Goal: Communication & Community: Participate in discussion

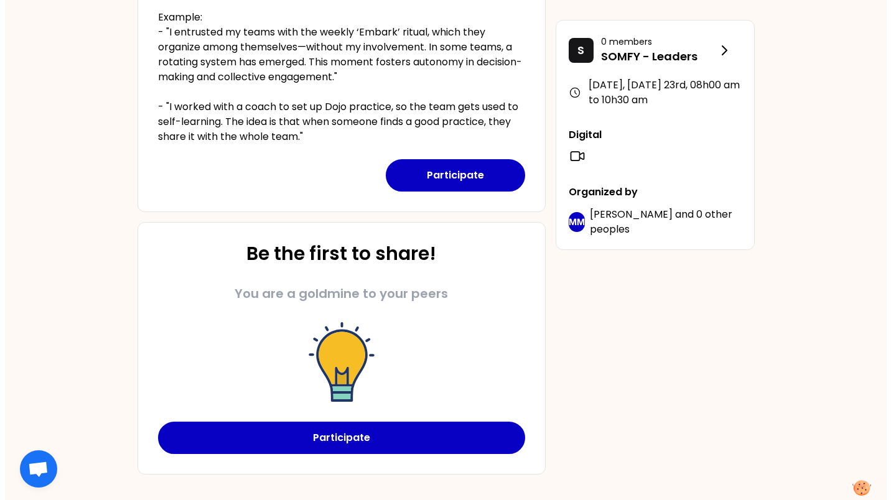
scroll to position [311, 0]
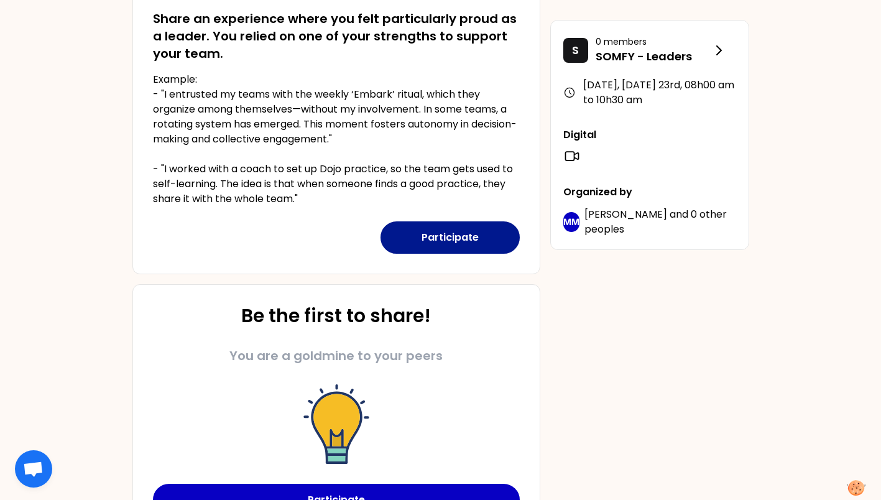
click at [464, 241] on button "Participate" at bounding box center [450, 237] width 139 height 32
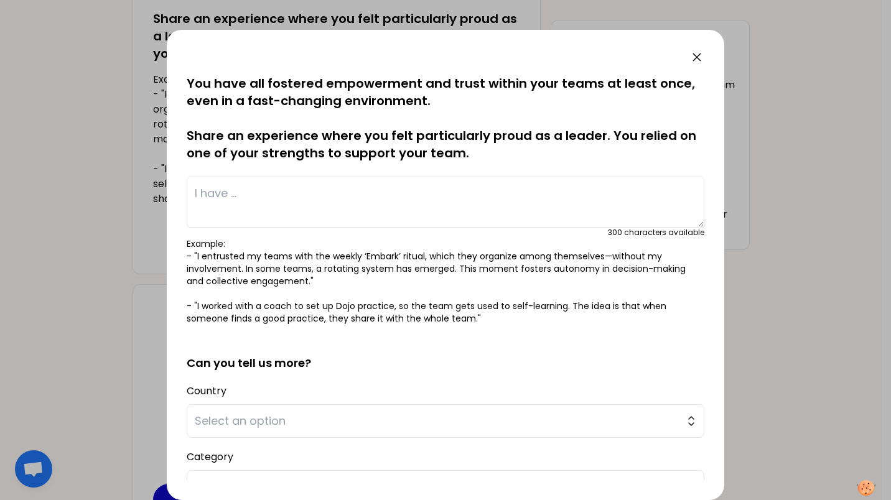
click at [304, 197] on textarea at bounding box center [445, 202] width 517 height 51
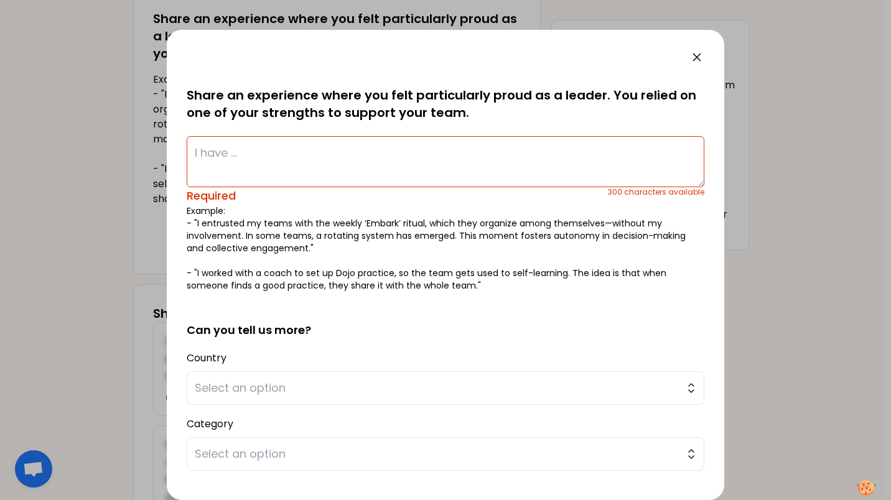
scroll to position [62, 0]
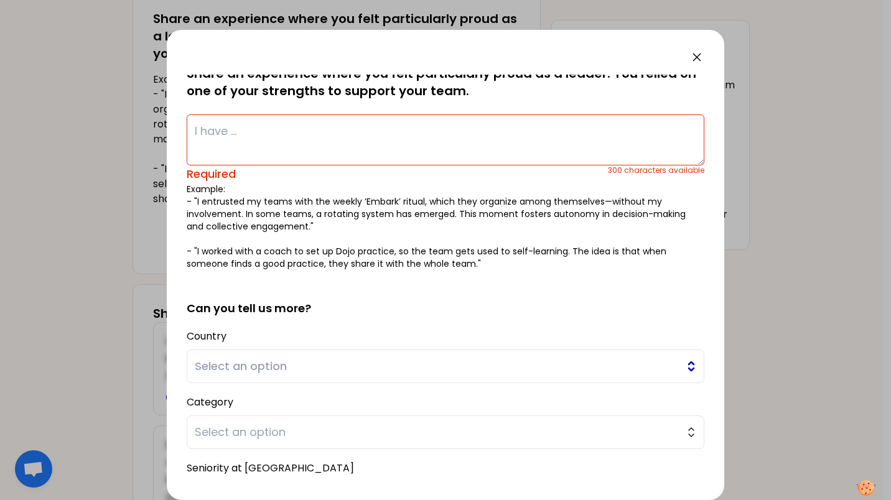
click at [375, 364] on span "Select an option" at bounding box center [437, 366] width 484 height 17
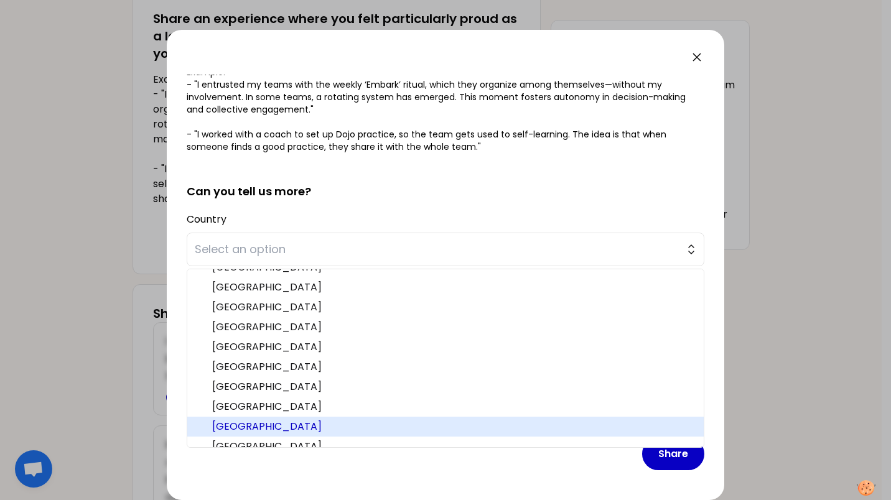
scroll to position [384, 0]
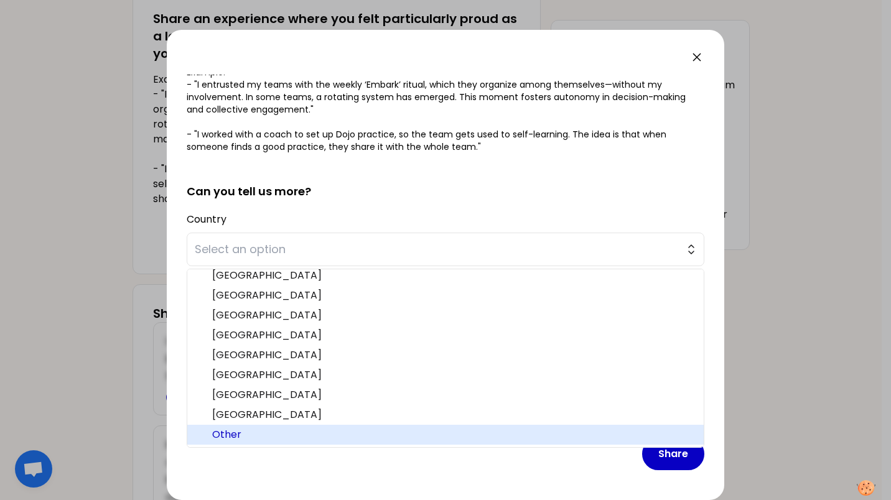
click at [218, 436] on span "Other" at bounding box center [452, 434] width 481 height 15
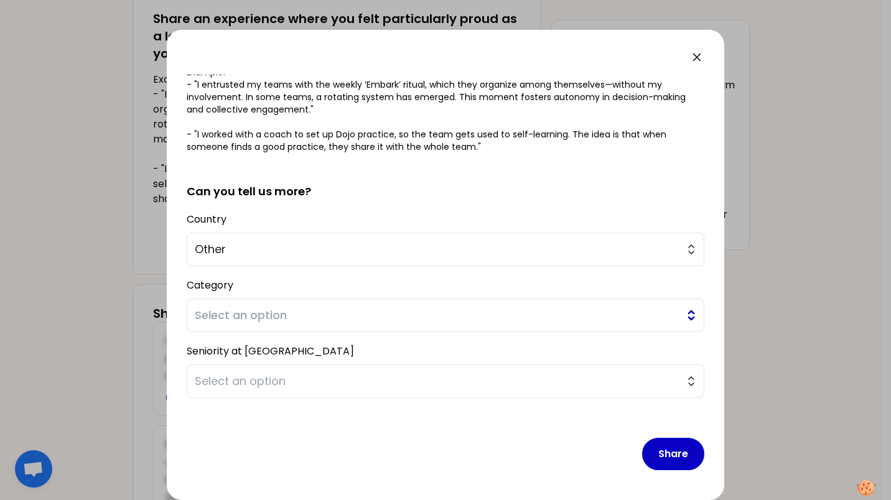
click at [237, 308] on span "Select an option" at bounding box center [437, 315] width 484 height 17
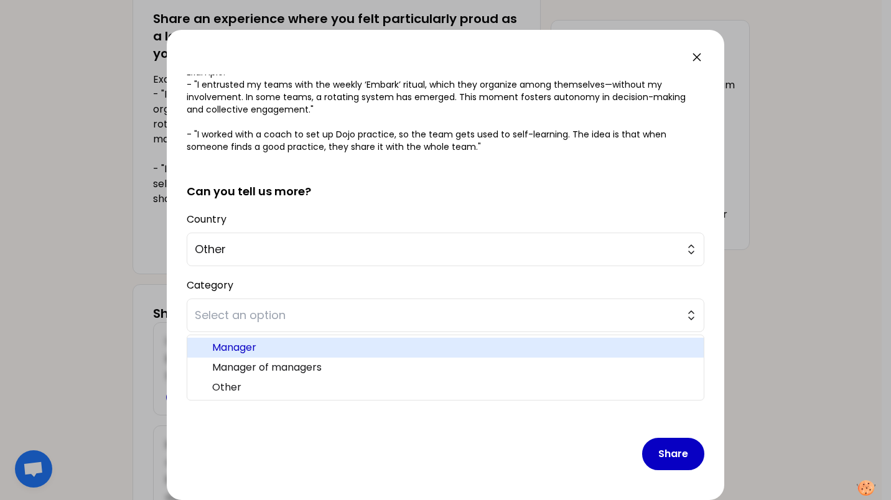
click at [249, 348] on span "Manager" at bounding box center [452, 347] width 481 height 15
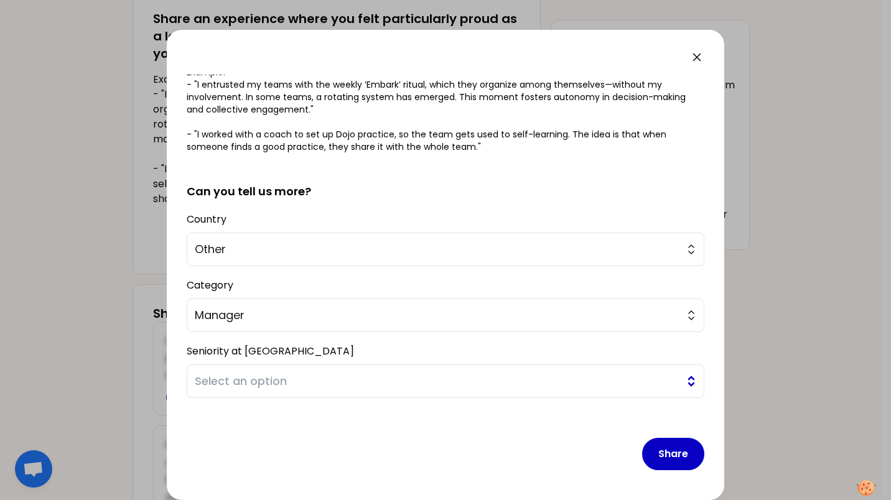
click at [239, 386] on span "Select an option" at bounding box center [437, 381] width 484 height 17
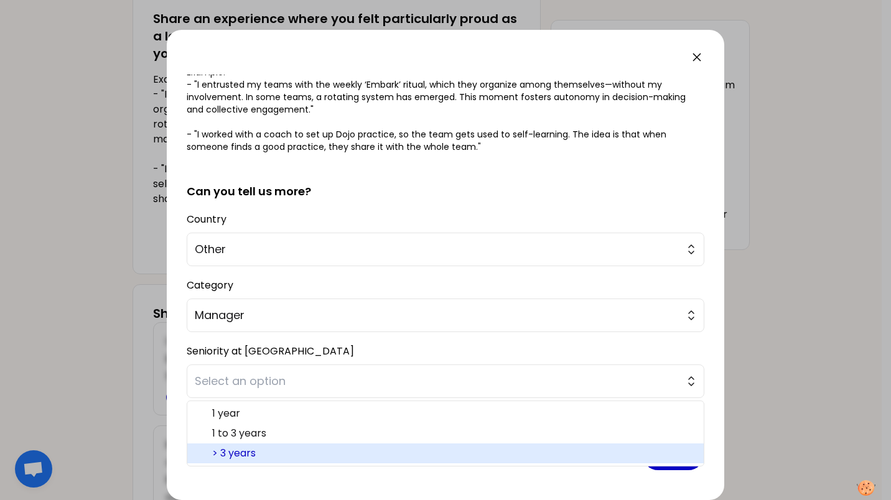
click at [240, 448] on span "> 3 years" at bounding box center [452, 453] width 481 height 15
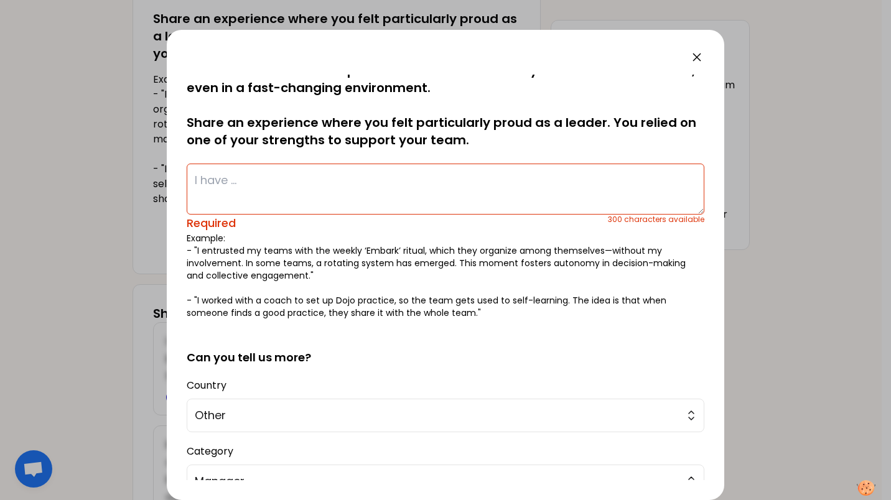
scroll to position [0, 0]
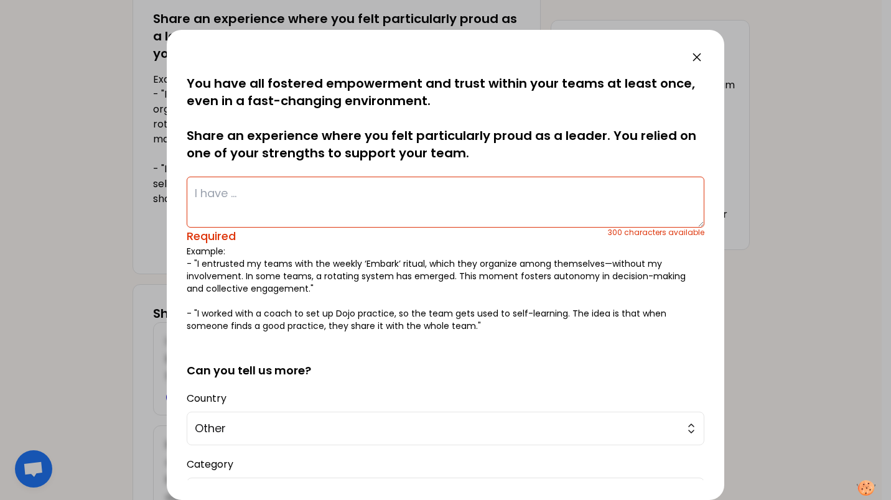
click at [228, 193] on textarea at bounding box center [445, 202] width 517 height 51
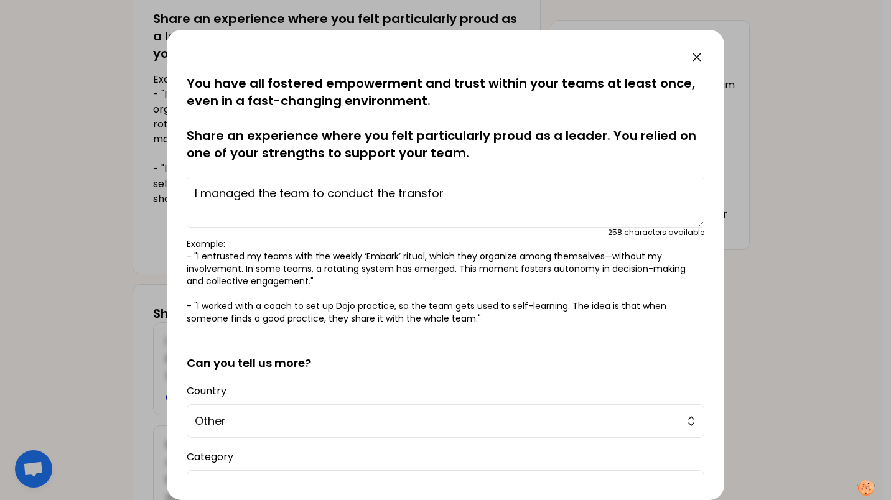
click at [242, 193] on textarea "I managed the team to conduct the transfor" at bounding box center [445, 202] width 517 height 51
drag, startPoint x: 208, startPoint y: 193, endPoint x: 247, endPoint y: 212, distance: 43.7
click at [208, 192] on textarea "I ambarked a multi-function team to conduct the transfor" at bounding box center [445, 202] width 517 height 51
click at [552, 193] on textarea "I embarked a multi-function team to conduct the transfor" at bounding box center [445, 202] width 517 height 51
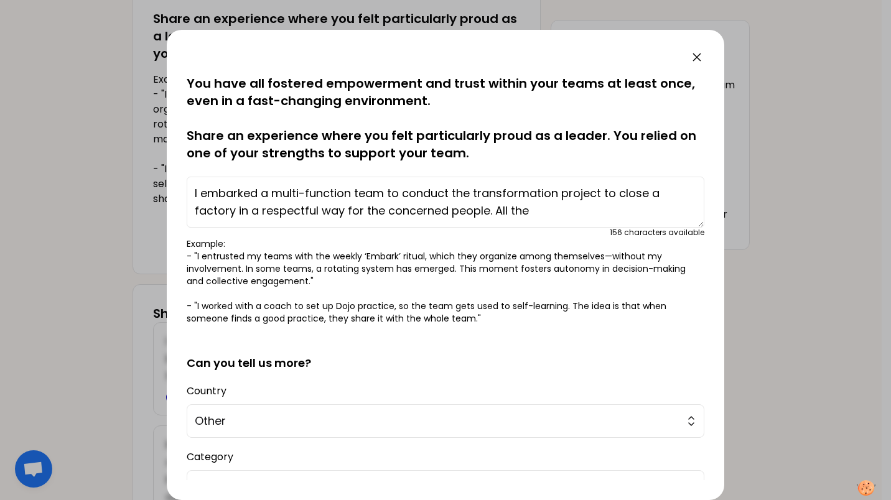
click at [499, 210] on textarea "I embarked a multi-function team to conduct the transformation project to close…" at bounding box center [445, 202] width 517 height 51
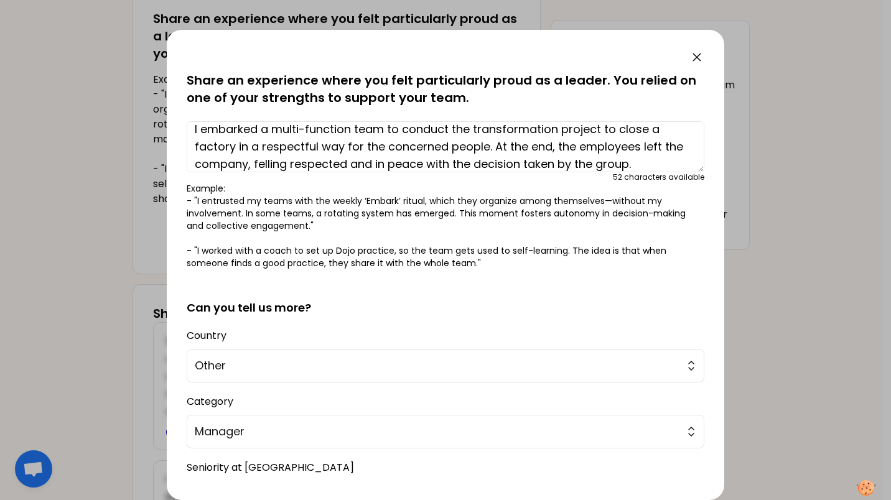
scroll to position [172, 0]
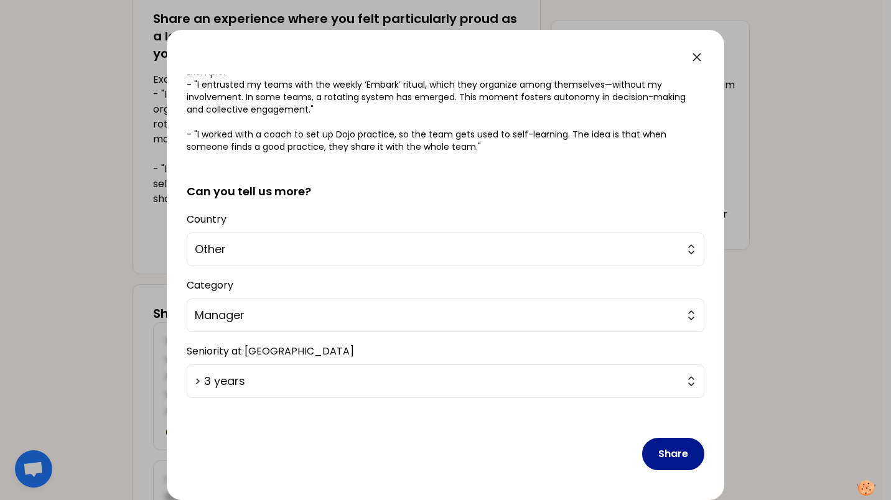
type textarea "I embarked a multi-function team to conduct the transformation project to close…"
click at [675, 453] on button "Share" at bounding box center [673, 454] width 62 height 32
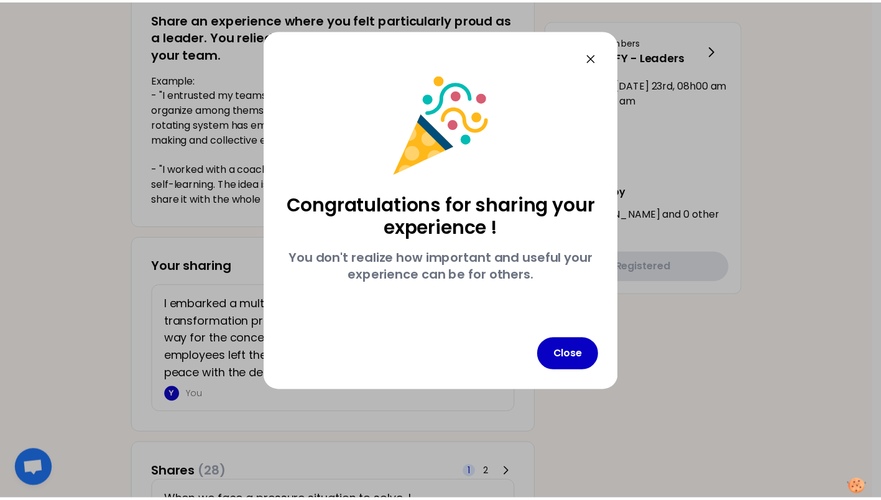
scroll to position [0, 0]
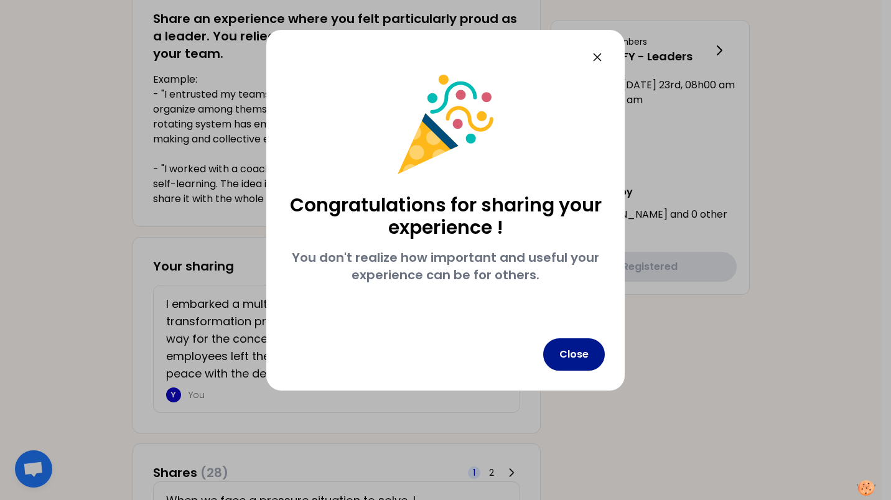
click at [578, 359] on button "Close" at bounding box center [574, 354] width 62 height 32
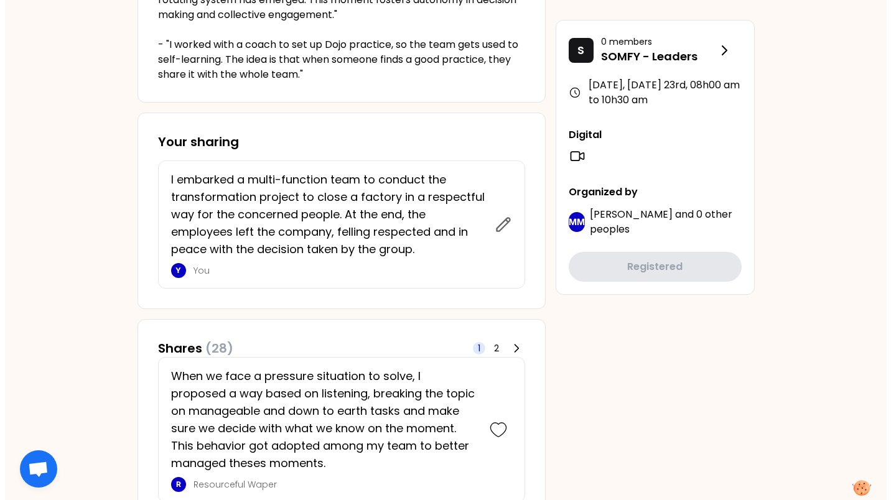
scroll to position [498, 0]
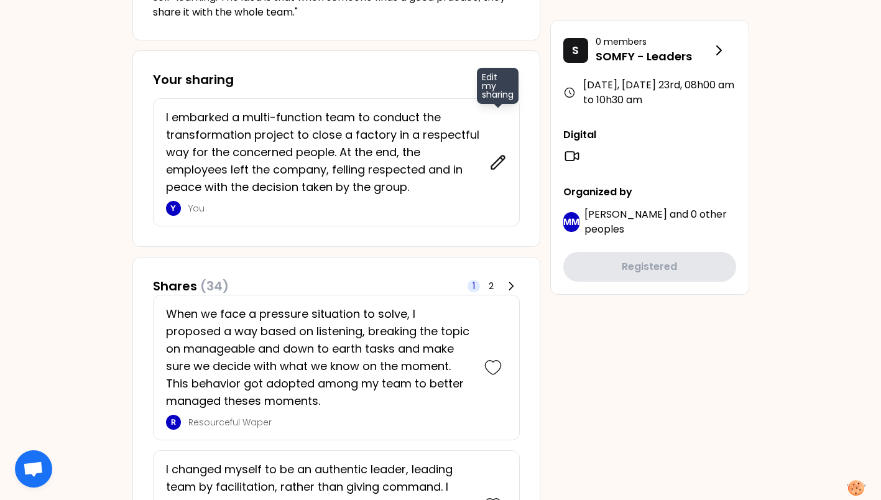
click at [492, 162] on icon at bounding box center [497, 162] width 17 height 17
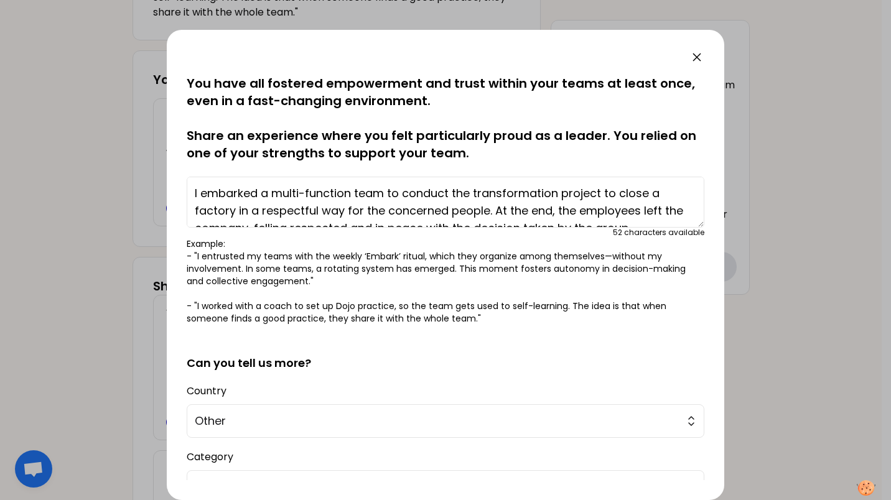
click at [238, 210] on textarea "I embarked a multi-function team to conduct the transformation project to close…" at bounding box center [445, 202] width 517 height 51
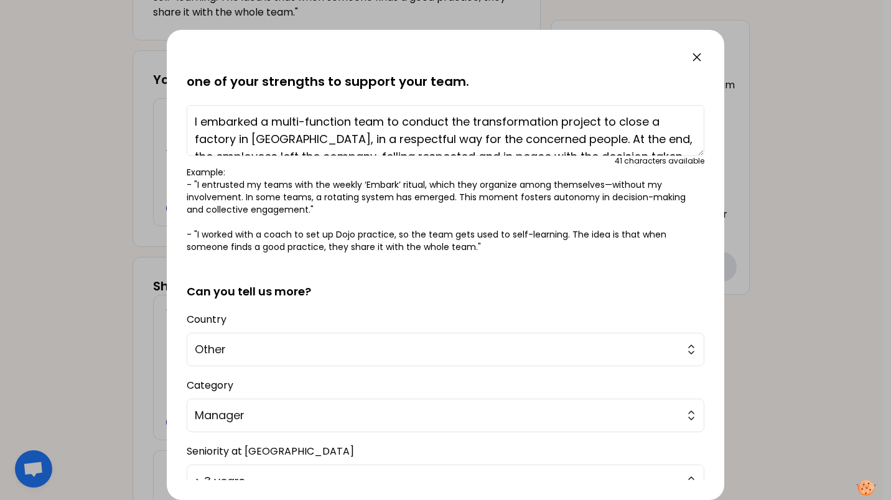
scroll to position [172, 0]
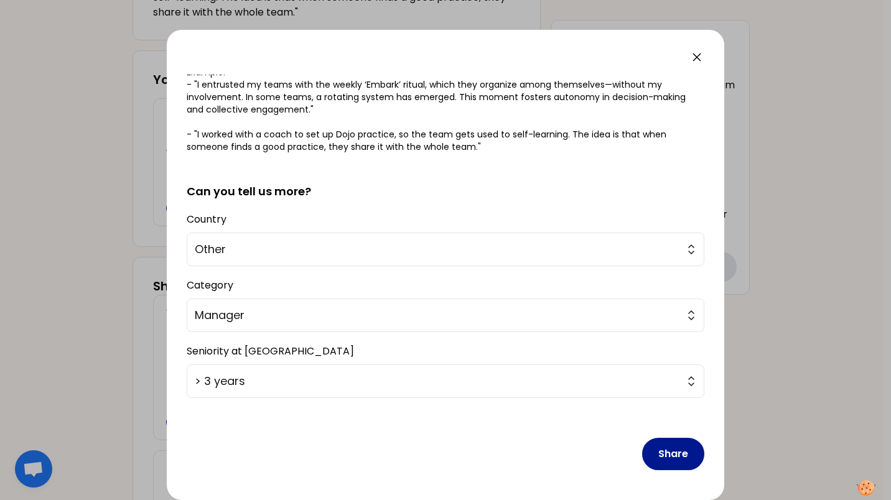
type textarea "I embarked a multi-function team to conduct the transformation project to close…"
click at [655, 450] on button "Share" at bounding box center [673, 454] width 62 height 32
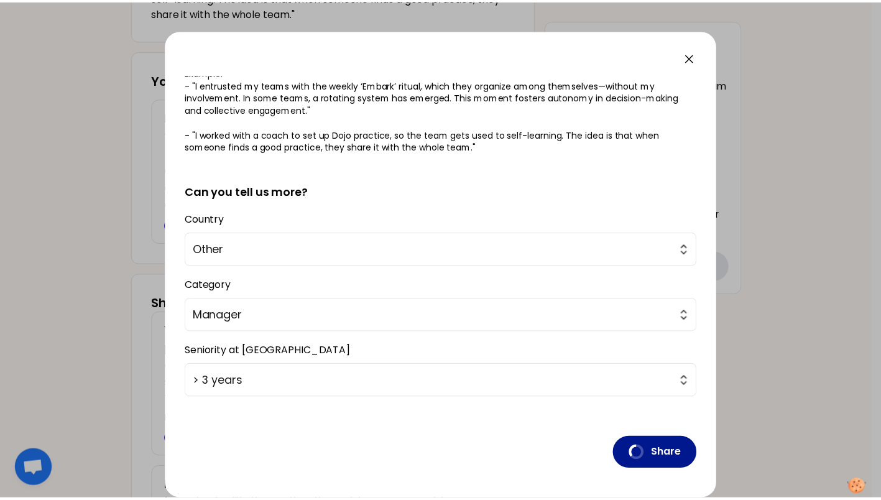
scroll to position [0, 0]
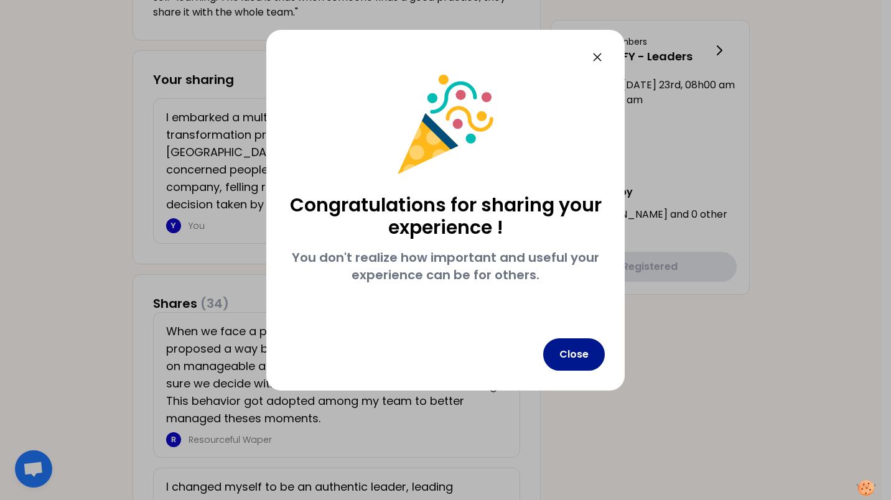
click at [578, 354] on button "Close" at bounding box center [574, 354] width 62 height 32
